Goal: Transaction & Acquisition: Purchase product/service

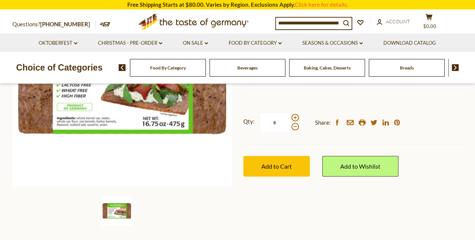
scroll to position [167, 0]
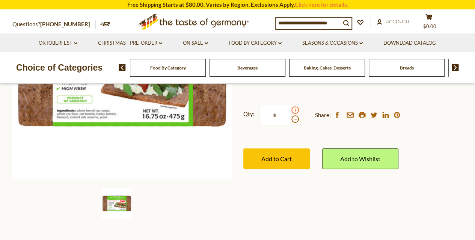
click at [295, 109] on span at bounding box center [295, 110] width 8 height 8
click at [290, 109] on input "*" at bounding box center [274, 115] width 31 height 21
click at [293, 118] on span at bounding box center [295, 119] width 8 height 8
click at [290, 118] on input "*" at bounding box center [274, 115] width 31 height 21
click at [294, 110] on span at bounding box center [295, 110] width 8 height 8
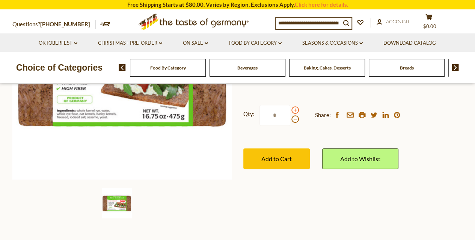
click at [290, 110] on input "*" at bounding box center [274, 115] width 31 height 21
click at [293, 110] on span at bounding box center [295, 110] width 8 height 8
click at [290, 110] on input "*" at bounding box center [274, 115] width 31 height 21
click at [292, 120] on span at bounding box center [295, 119] width 8 height 8
click at [290, 120] on input "*" at bounding box center [274, 115] width 31 height 21
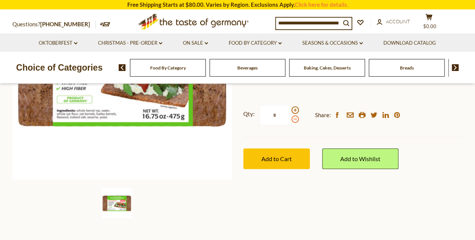
click at [292, 120] on span at bounding box center [295, 119] width 8 height 8
click at [290, 120] on input "*" at bounding box center [274, 115] width 31 height 21
click at [294, 110] on span at bounding box center [295, 110] width 8 height 8
click at [290, 110] on input "*" at bounding box center [274, 115] width 31 height 21
type input "*"
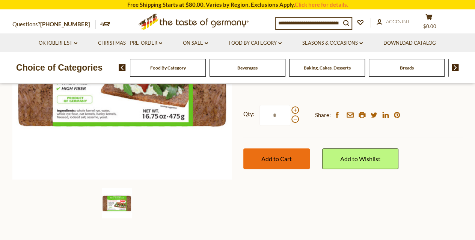
click at [279, 155] on span "Add to Cart" at bounding box center [276, 158] width 30 height 7
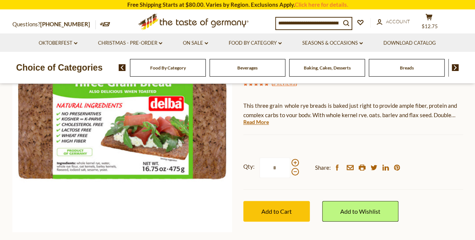
scroll to position [98, 0]
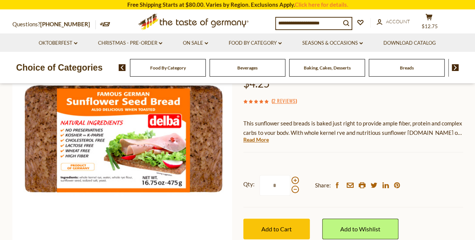
scroll to position [116, 0]
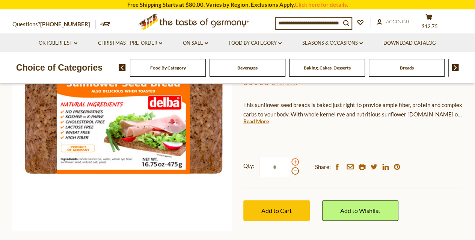
click at [295, 160] on span at bounding box center [295, 162] width 8 height 8
click at [290, 160] on input "*" at bounding box center [274, 167] width 31 height 21
type input "*"
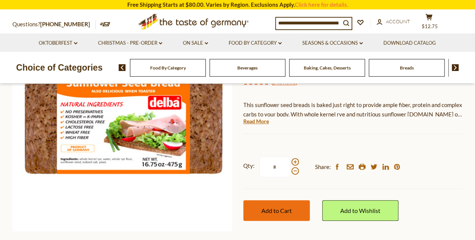
click at [272, 212] on span "Add to Cart" at bounding box center [276, 210] width 30 height 7
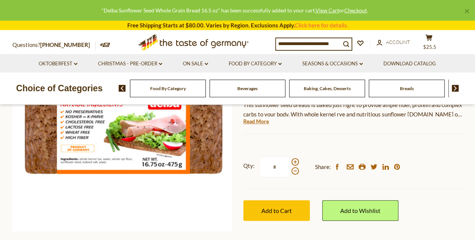
scroll to position [0, 0]
